Goal: Obtain resource: Download file/media

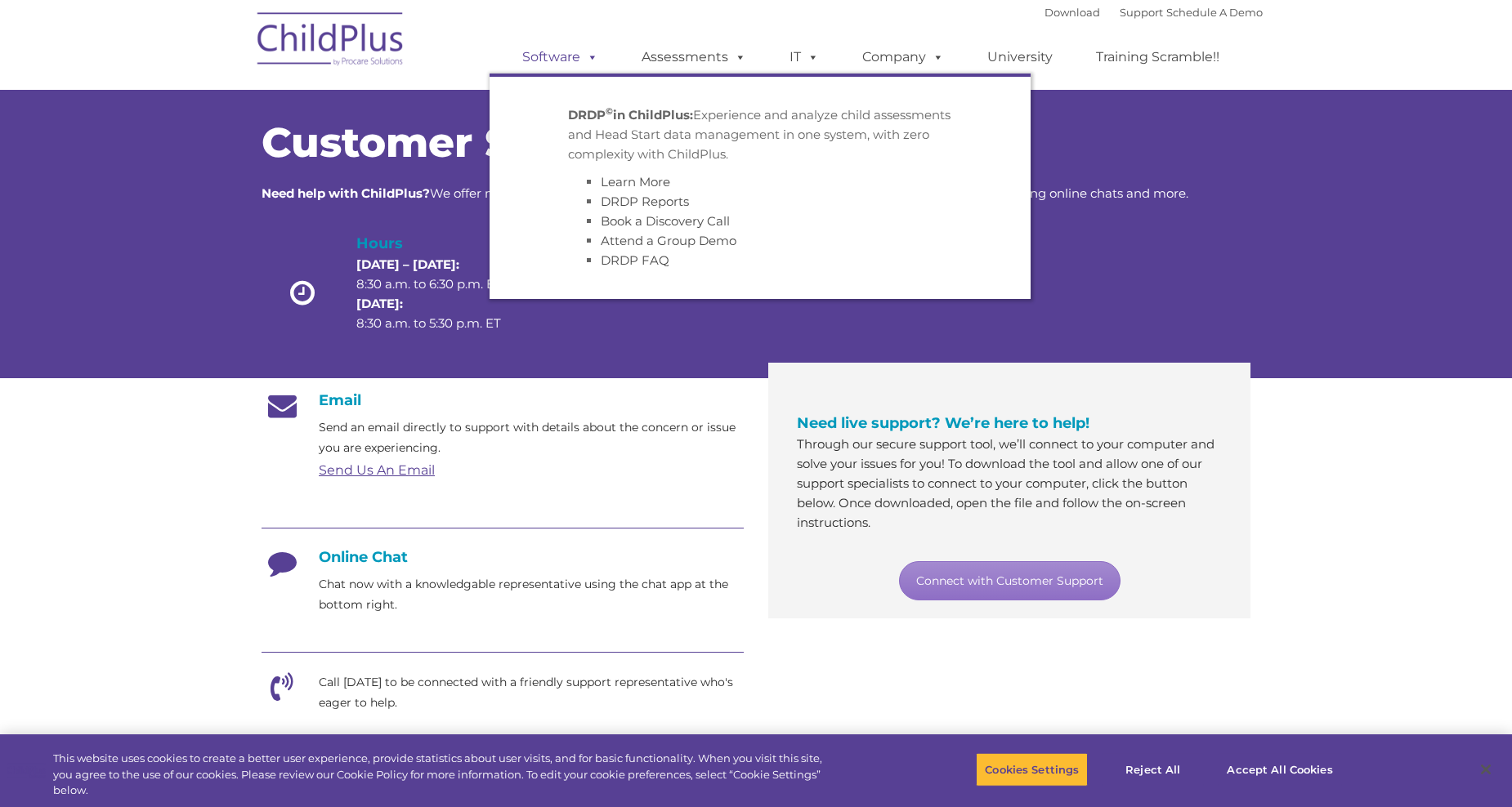
click at [568, 52] on link "Software" at bounding box center [560, 57] width 109 height 32
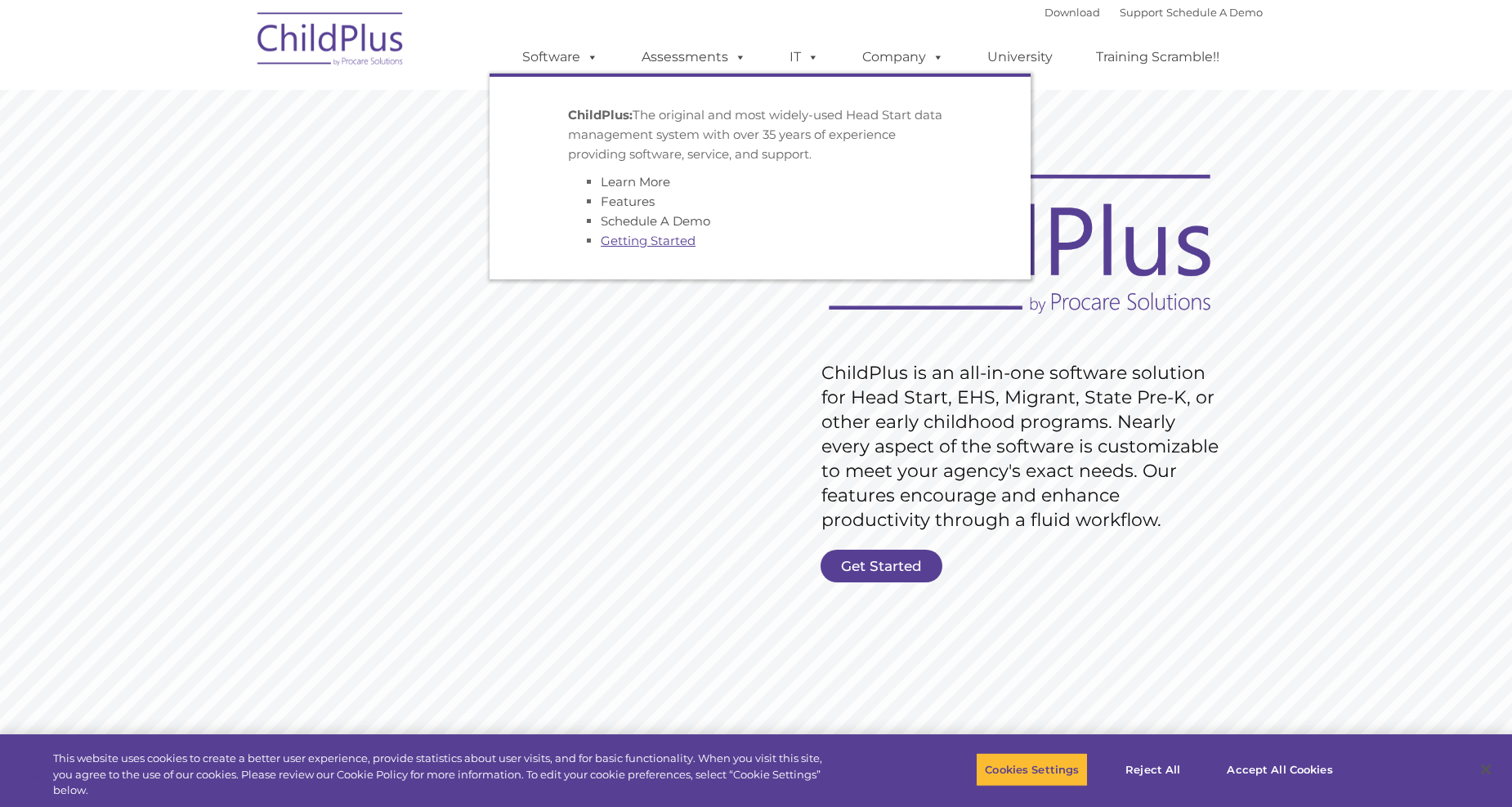
click at [646, 244] on link "Getting Started" at bounding box center [647, 240] width 94 height 15
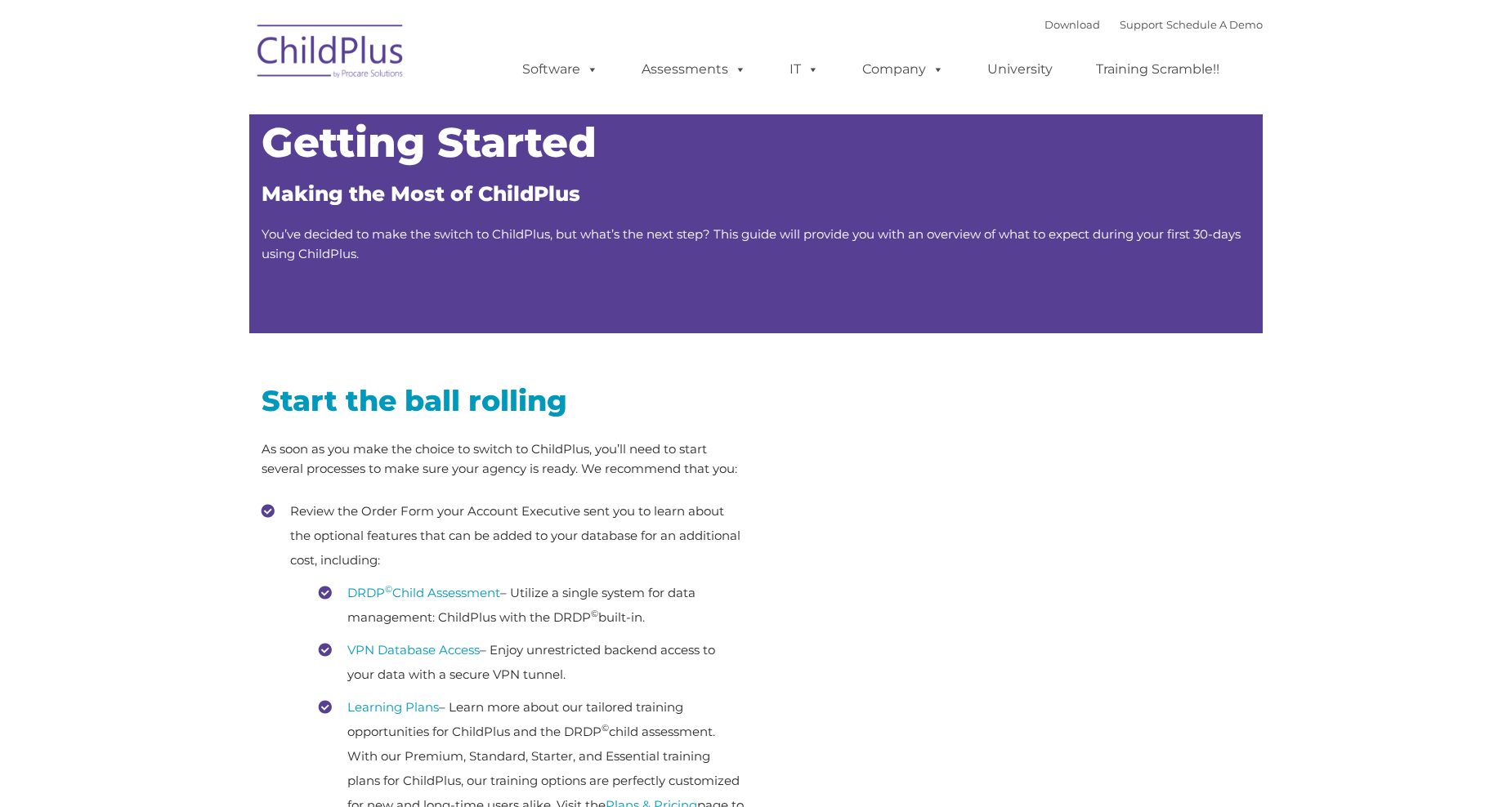
type input ""
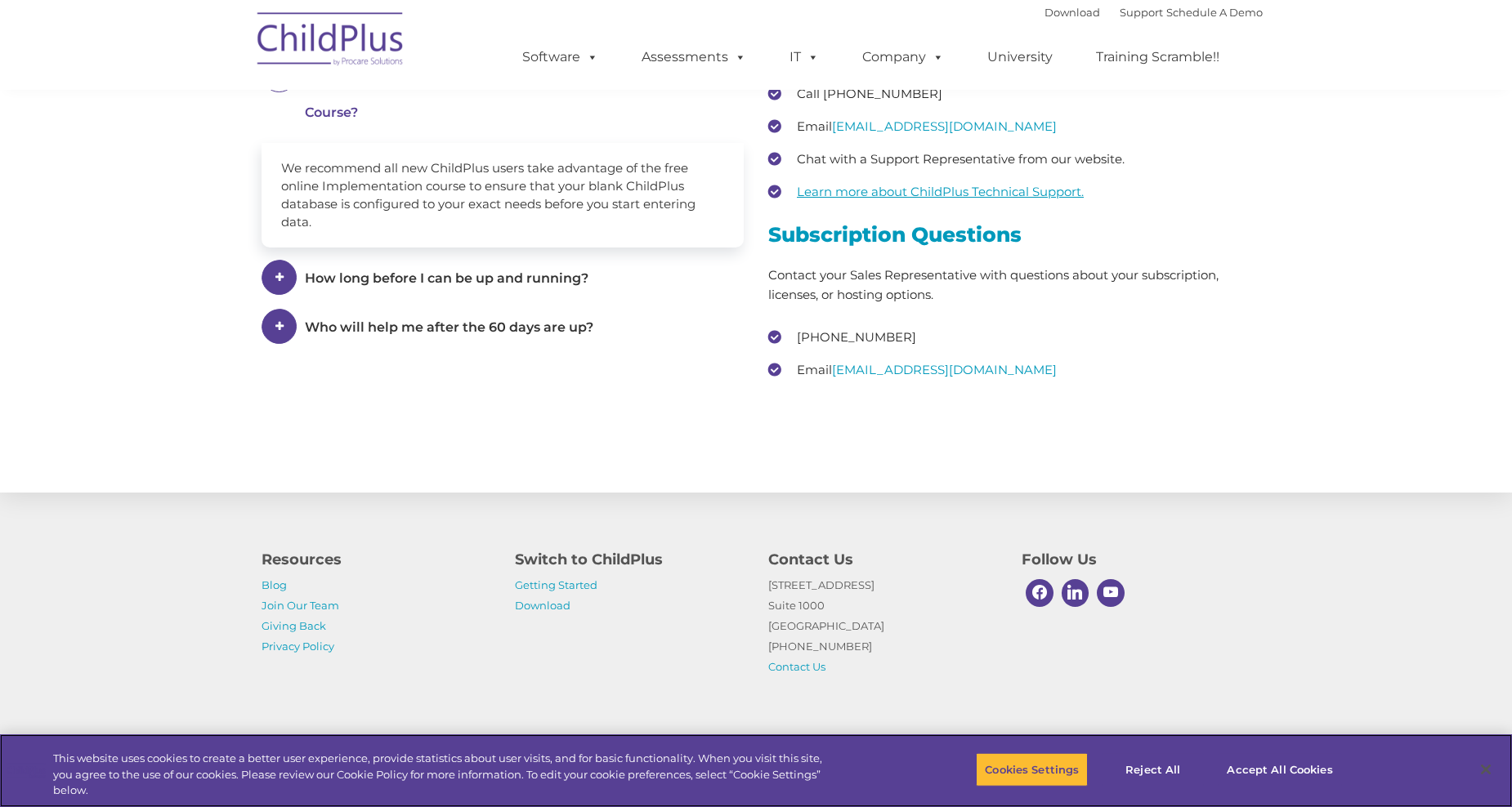
scroll to position [2345, 0]
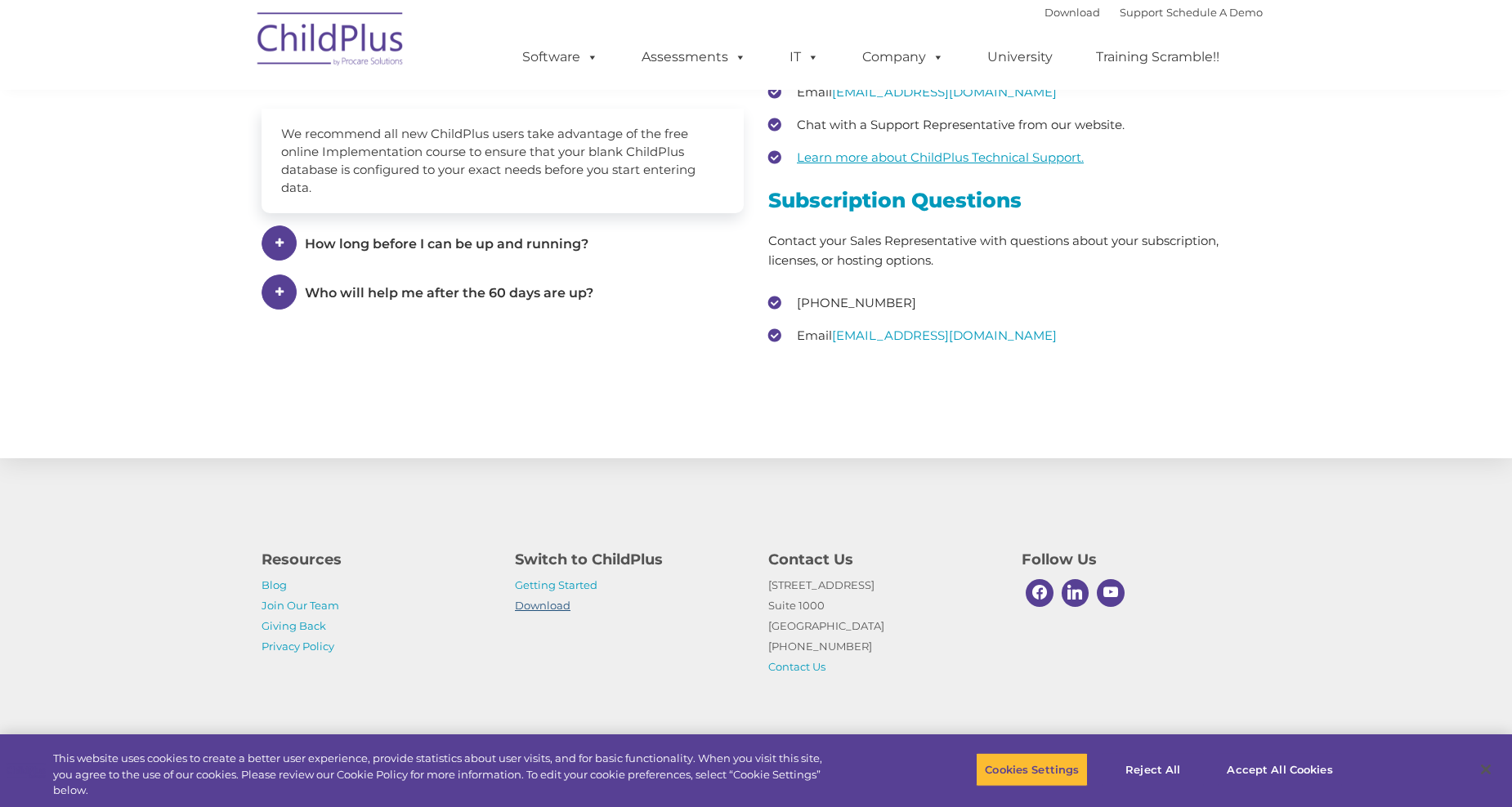
click at [531, 608] on link "Download" at bounding box center [542, 606] width 55 height 13
